Goal: Contribute content: Contribute content

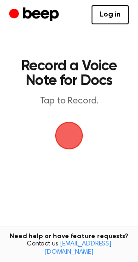
click at [69, 138] on span "button" at bounding box center [69, 136] width 30 height 30
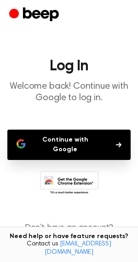
click at [81, 144] on button "Continue with Google" at bounding box center [68, 145] width 123 height 30
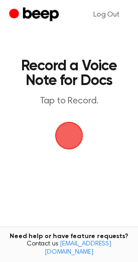
click at [68, 132] on span "button" at bounding box center [68, 135] width 35 height 35
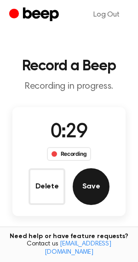
click at [82, 183] on button "Save" at bounding box center [91, 186] width 37 height 37
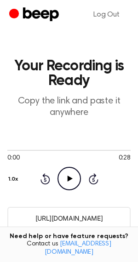
click at [88, 221] on input "[URL][DOMAIN_NAME]" at bounding box center [68, 218] width 123 height 23
drag, startPoint x: 88, startPoint y: 221, endPoint x: 15, endPoint y: 220, distance: 73.1
click at [0, 255] on html "Log Out Your Recording is Ready Copy the link and paste it anywhere 0:00 0:28 Y…" at bounding box center [69, 244] width 138 height 489
click at [46, 221] on input "[URL][DOMAIN_NAME]" at bounding box center [68, 218] width 123 height 23
click at [45, 220] on input "[URL][DOMAIN_NAME]" at bounding box center [68, 218] width 123 height 23
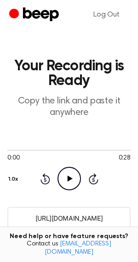
click at [45, 220] on input "[URL][DOMAIN_NAME]" at bounding box center [68, 218] width 123 height 23
click at [24, 17] on icon "Beep" at bounding box center [41, 14] width 36 height 14
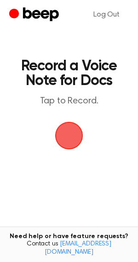
click at [72, 130] on span "button" at bounding box center [69, 136] width 50 height 50
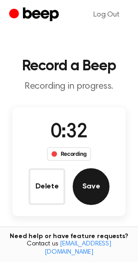
click at [94, 190] on button "Save" at bounding box center [91, 186] width 37 height 37
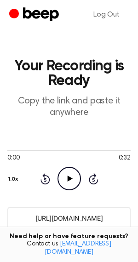
click at [54, 217] on input "https://beep.audio/6Nf4eFJ" at bounding box center [68, 218] width 123 height 23
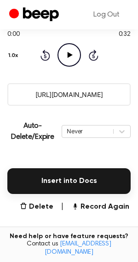
scroll to position [126, 0]
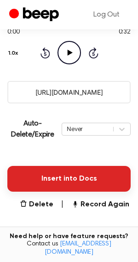
click at [76, 178] on button "Insert into Docs" at bounding box center [68, 179] width 123 height 26
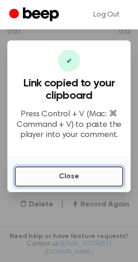
click at [76, 178] on button "Close" at bounding box center [69, 176] width 109 height 20
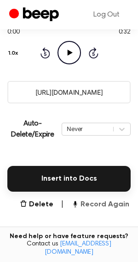
click at [90, 202] on button "Record Again" at bounding box center [100, 204] width 58 height 11
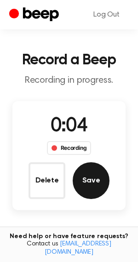
click at [94, 183] on button "Save" at bounding box center [91, 180] width 37 height 37
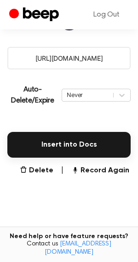
scroll to position [162, 0]
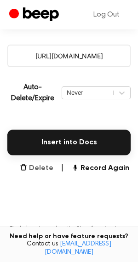
click at [39, 166] on button "Delete" at bounding box center [37, 168] width 34 height 11
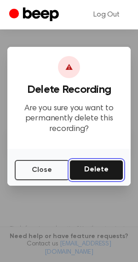
click at [99, 165] on button "Delete" at bounding box center [96, 170] width 54 height 20
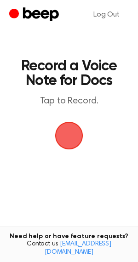
scroll to position [70, 0]
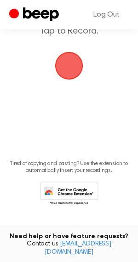
click at [72, 69] on span "button" at bounding box center [69, 66] width 26 height 26
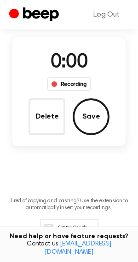
scroll to position [107, 0]
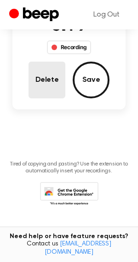
click at [40, 78] on button "Delete" at bounding box center [47, 80] width 37 height 37
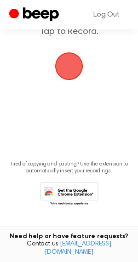
click at [69, 58] on span "button" at bounding box center [69, 66] width 28 height 28
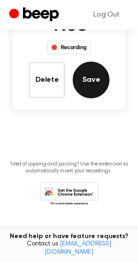
click at [84, 76] on button "Save" at bounding box center [91, 80] width 37 height 37
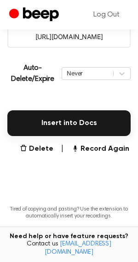
scroll to position [186, 0]
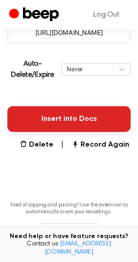
click at [64, 118] on button "Insert into Docs" at bounding box center [68, 119] width 123 height 26
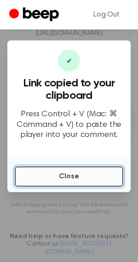
click at [70, 178] on button "Close" at bounding box center [69, 176] width 109 height 20
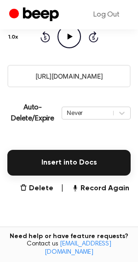
scroll to position [143, 0]
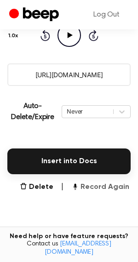
click at [90, 185] on button "Record Again" at bounding box center [100, 187] width 58 height 11
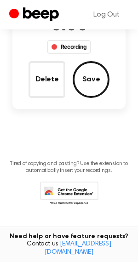
scroll to position [23, 0]
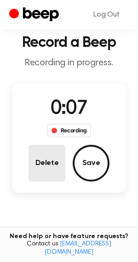
click at [57, 156] on button "Delete" at bounding box center [47, 163] width 37 height 37
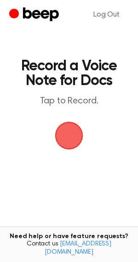
click at [66, 135] on span "button" at bounding box center [69, 136] width 28 height 28
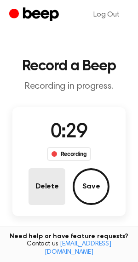
click at [52, 180] on button "Delete" at bounding box center [47, 186] width 37 height 37
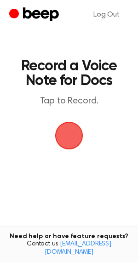
click at [69, 132] on span "button" at bounding box center [69, 136] width 28 height 28
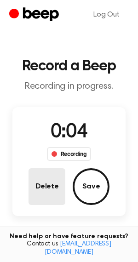
click at [54, 188] on button "Delete" at bounding box center [47, 186] width 37 height 37
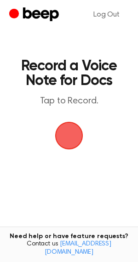
click at [72, 132] on span "button" at bounding box center [69, 136] width 26 height 26
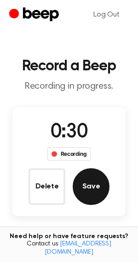
click at [85, 175] on button "Save" at bounding box center [91, 186] width 37 height 37
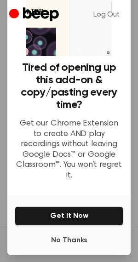
scroll to position [55, 0]
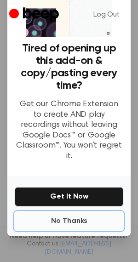
click at [59, 212] on button "No Thanks" at bounding box center [69, 221] width 109 height 18
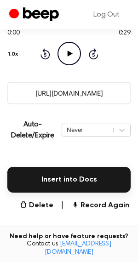
scroll to position [131, 0]
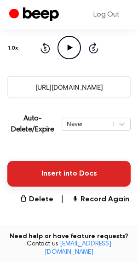
click at [69, 176] on button "Insert into Docs" at bounding box center [68, 174] width 123 height 26
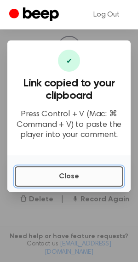
click at [29, 179] on button "Close" at bounding box center [69, 176] width 109 height 20
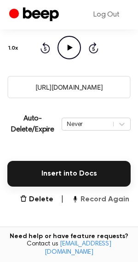
click at [86, 201] on button "Record Again" at bounding box center [100, 199] width 58 height 11
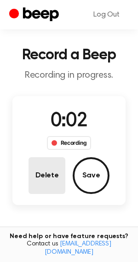
click at [44, 172] on button "Delete" at bounding box center [47, 175] width 37 height 37
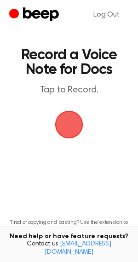
scroll to position [0, 0]
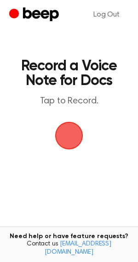
click at [64, 144] on span "button" at bounding box center [69, 136] width 26 height 26
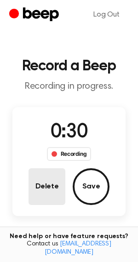
click at [47, 183] on button "Delete" at bounding box center [47, 186] width 37 height 37
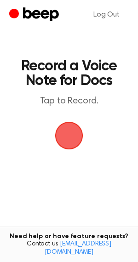
click at [73, 132] on span "button" at bounding box center [69, 136] width 26 height 26
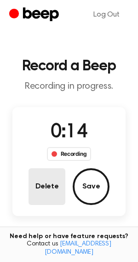
click at [55, 179] on button "Delete" at bounding box center [47, 186] width 37 height 37
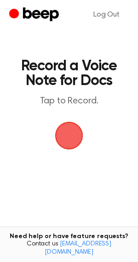
click at [68, 143] on span "button" at bounding box center [69, 136] width 26 height 26
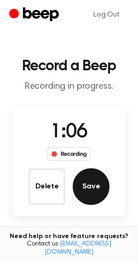
click at [82, 196] on button "Save" at bounding box center [91, 186] width 37 height 37
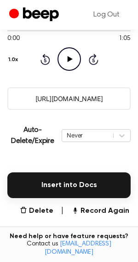
scroll to position [121, 0]
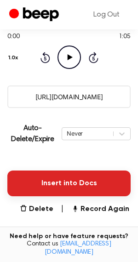
click at [69, 179] on button "Insert into Docs" at bounding box center [68, 184] width 123 height 26
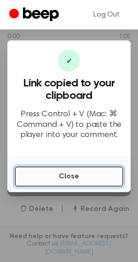
click at [44, 176] on button "Close" at bounding box center [69, 176] width 109 height 20
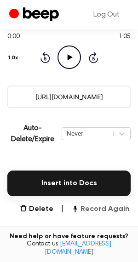
click at [97, 209] on button "Record Again" at bounding box center [100, 209] width 58 height 11
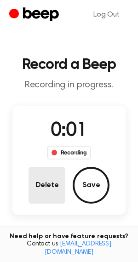
click at [55, 174] on button "Delete" at bounding box center [47, 185] width 37 height 37
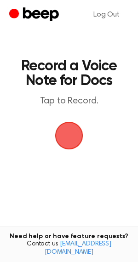
click at [64, 136] on span "button" at bounding box center [69, 136] width 26 height 26
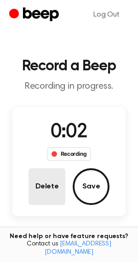
click at [55, 184] on button "Delete" at bounding box center [47, 186] width 37 height 37
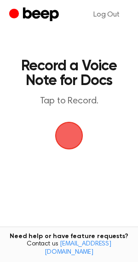
click at [70, 127] on span "button" at bounding box center [69, 136] width 26 height 26
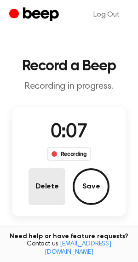
click at [50, 183] on button "Delete" at bounding box center [47, 186] width 37 height 37
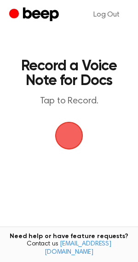
click at [71, 130] on span "button" at bounding box center [69, 136] width 28 height 28
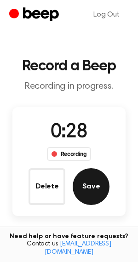
click at [98, 188] on button "Save" at bounding box center [91, 186] width 37 height 37
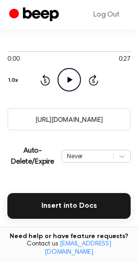
scroll to position [99, 0]
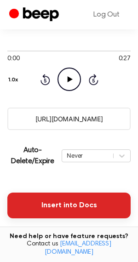
click at [72, 208] on button "Insert into Docs" at bounding box center [68, 206] width 123 height 26
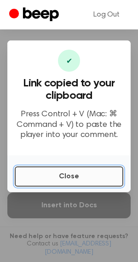
click at [97, 174] on button "Close" at bounding box center [69, 176] width 109 height 20
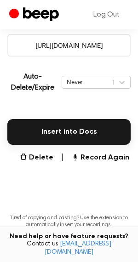
scroll to position [178, 0]
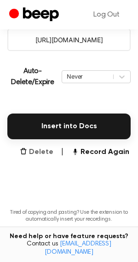
click at [47, 153] on button "Delete" at bounding box center [37, 152] width 34 height 11
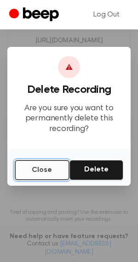
click at [49, 165] on button "Close" at bounding box center [42, 170] width 55 height 20
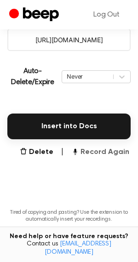
click at [104, 154] on button "Record Again" at bounding box center [100, 152] width 58 height 11
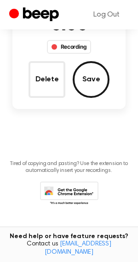
scroll to position [59, 0]
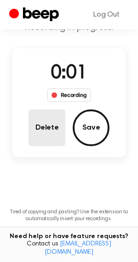
click at [37, 132] on button "Delete" at bounding box center [47, 127] width 37 height 37
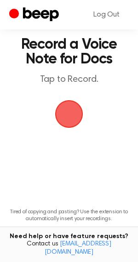
click at [58, 103] on span "button" at bounding box center [69, 114] width 28 height 28
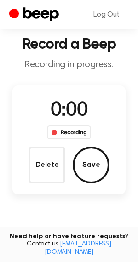
scroll to position [59, 0]
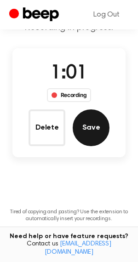
click at [84, 119] on button "Save" at bounding box center [91, 127] width 37 height 37
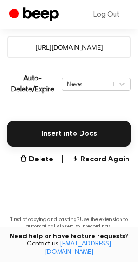
scroll to position [176, 0]
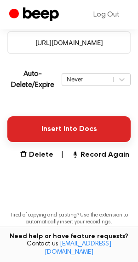
click at [69, 125] on button "Insert into Docs" at bounding box center [68, 129] width 123 height 26
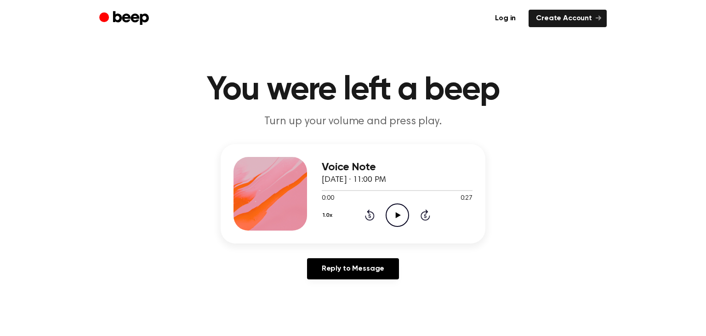
click at [394, 212] on icon "Play Audio" at bounding box center [397, 214] width 23 height 23
